Goal: Navigation & Orientation: Find specific page/section

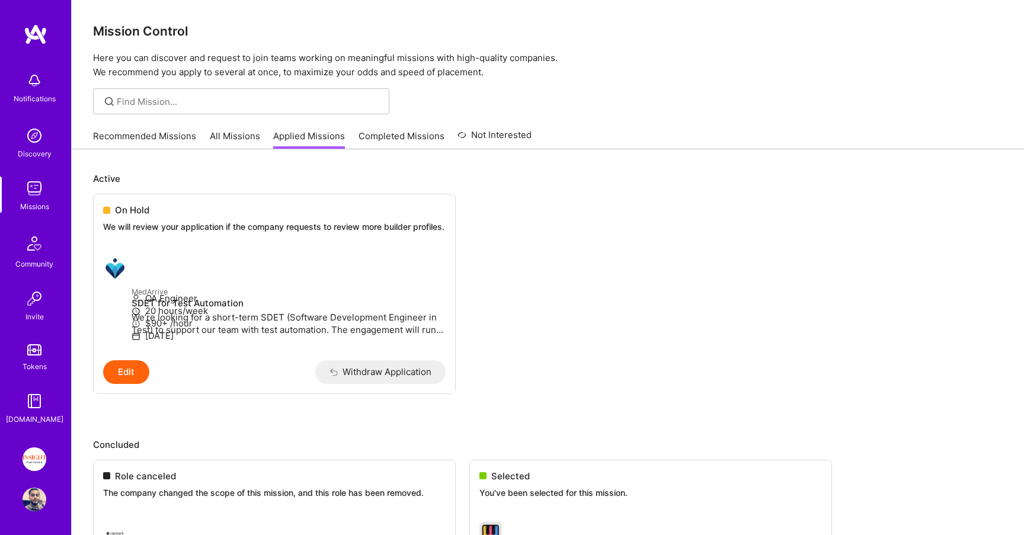
click at [312, 136] on link "Applied Missions" at bounding box center [309, 140] width 72 height 20
click at [231, 132] on link "All Missions" at bounding box center [235, 140] width 50 height 20
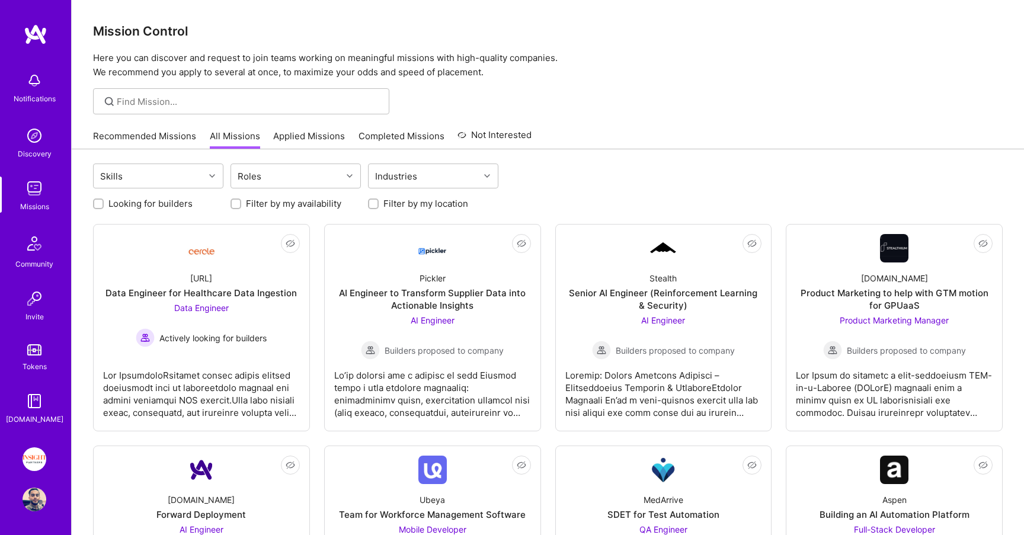
click at [376, 132] on link "Completed Missions" at bounding box center [402, 140] width 86 height 20
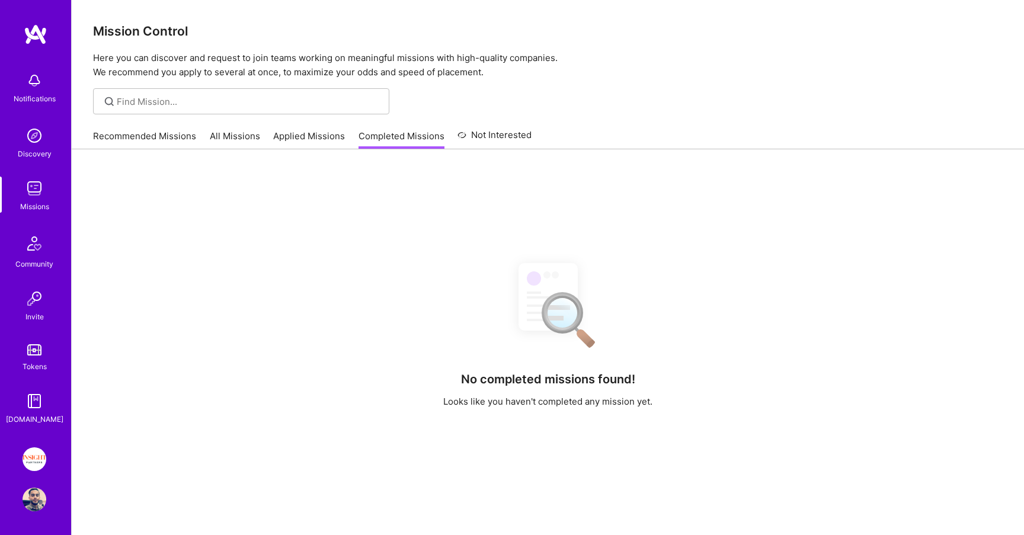
click at [337, 133] on link "Applied Missions" at bounding box center [309, 140] width 72 height 20
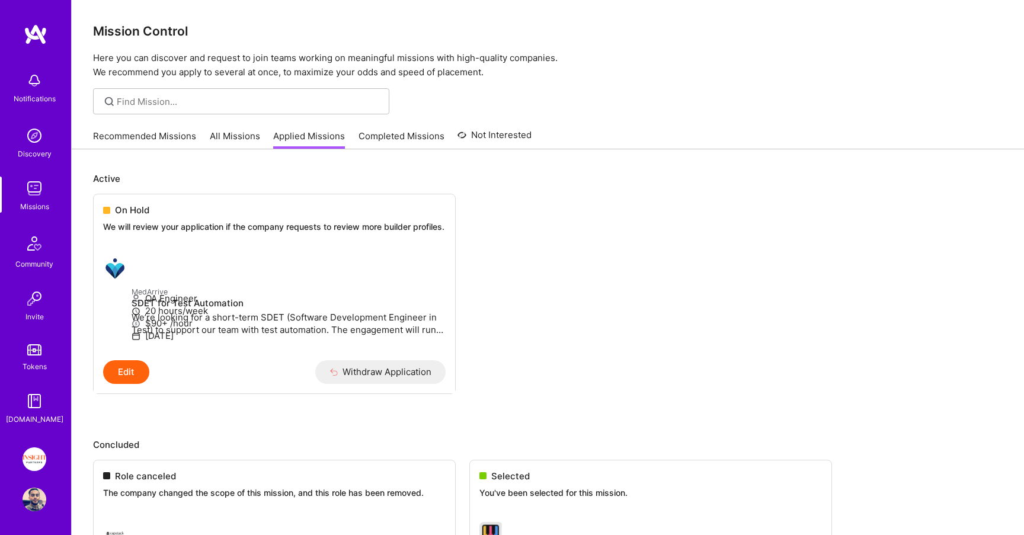
click at [218, 139] on link "All Missions" at bounding box center [235, 140] width 50 height 20
